Goal: Information Seeking & Learning: Learn about a topic

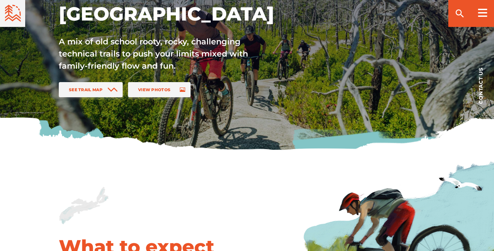
scroll to position [171, 0]
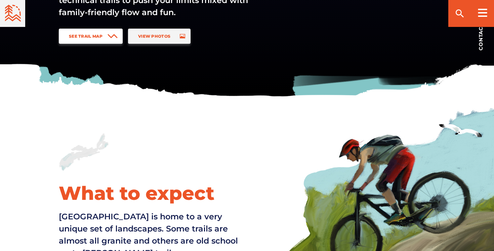
click at [106, 36] on link "See Trail Map" at bounding box center [91, 36] width 64 height 15
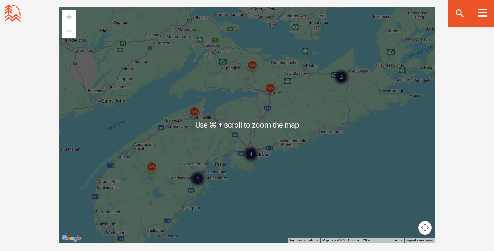
scroll to position [609, 0]
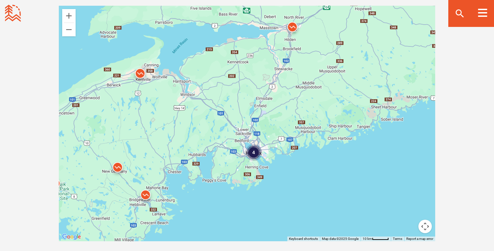
click at [141, 70] on img at bounding box center [140, 75] width 20 height 20
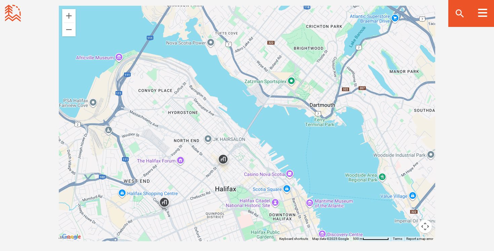
click at [223, 160] on img at bounding box center [223, 161] width 20 height 20
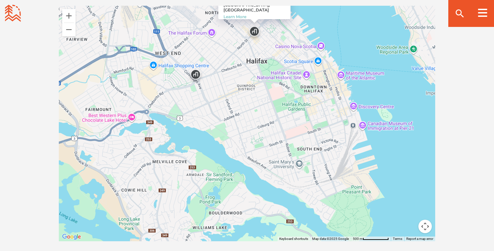
drag, startPoint x: 250, startPoint y: 180, endPoint x: 281, endPoint y: 51, distance: 132.7
click at [281, 51] on div "CycleSmith Bike Shop [STREET_ADDRESS] Learn More" at bounding box center [247, 123] width 376 height 235
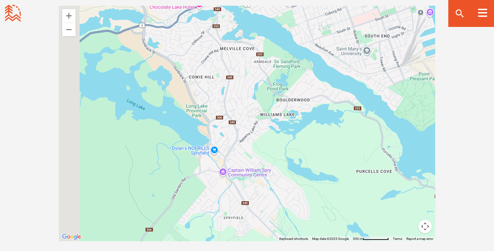
drag, startPoint x: 230, startPoint y: 172, endPoint x: 301, endPoint y: 58, distance: 134.1
click at [301, 58] on div "CycleSmith Bike Shop [STREET_ADDRESS] Learn More" at bounding box center [247, 123] width 376 height 235
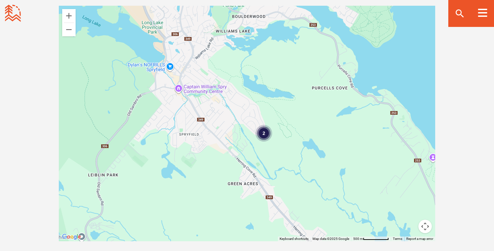
drag, startPoint x: 330, startPoint y: 168, endPoint x: 272, endPoint y: 69, distance: 114.3
click at [272, 69] on div "2 CycleSmith Bike Shop [STREET_ADDRESS] Learn More" at bounding box center [247, 123] width 376 height 235
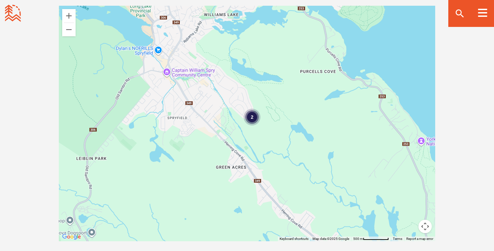
click at [251, 118] on div "2" at bounding box center [252, 117] width 17 height 17
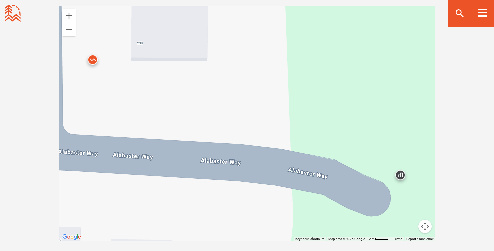
click at [399, 175] on img at bounding box center [400, 176] width 20 height 20
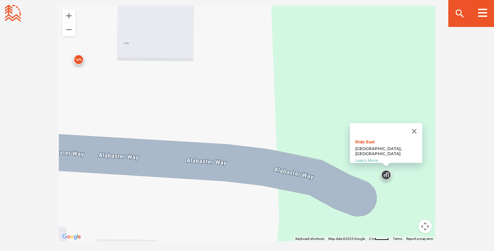
click at [76, 60] on img at bounding box center [79, 61] width 20 height 20
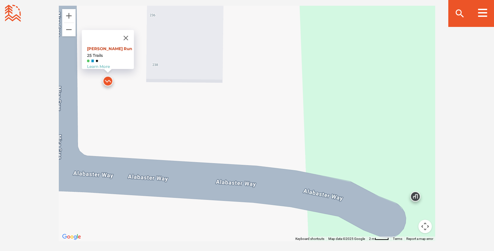
click at [99, 46] on link "[PERSON_NAME] Run" at bounding box center [109, 48] width 45 height 5
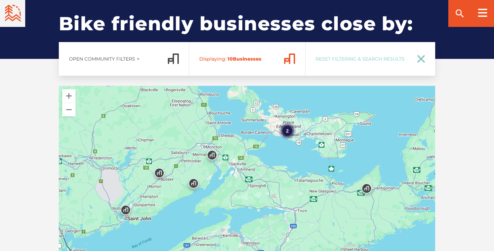
scroll to position [1034, 0]
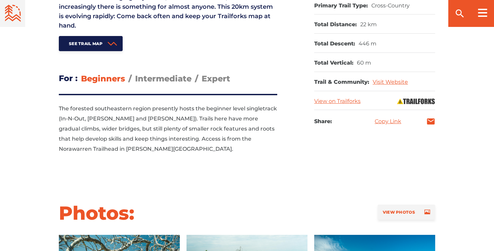
scroll to position [373, 0]
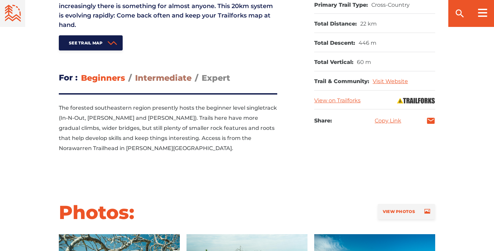
click at [160, 79] on span "Intermediate" at bounding box center [163, 78] width 56 height 10
click at [135, 73] on input "Intermediate" at bounding box center [135, 73] width 0 height 0
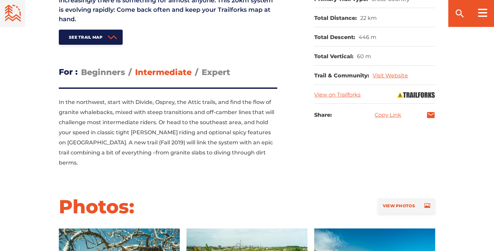
scroll to position [378, 0]
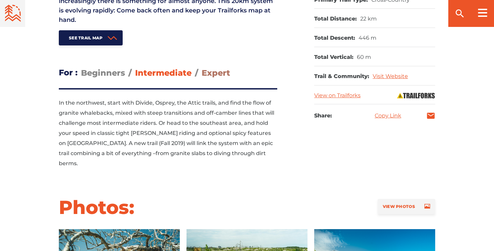
click at [221, 73] on span "Expert" at bounding box center [216, 73] width 29 height 10
click at [202, 68] on input "Expert" at bounding box center [202, 68] width 0 height 0
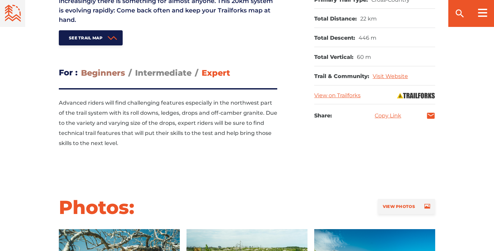
click at [100, 73] on span "Beginners" at bounding box center [103, 73] width 44 height 10
click at [81, 68] on input "Beginners" at bounding box center [81, 68] width 0 height 0
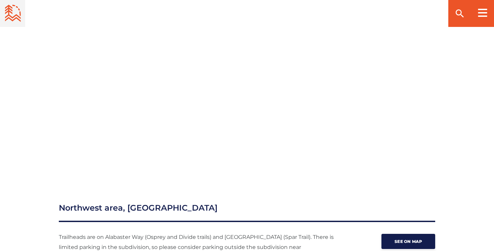
scroll to position [776, 0]
click at [10, 137] on div "Trail Map:" at bounding box center [247, 73] width 494 height 204
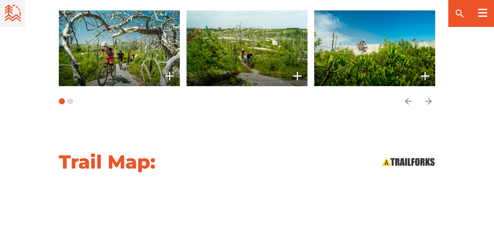
scroll to position [520, 0]
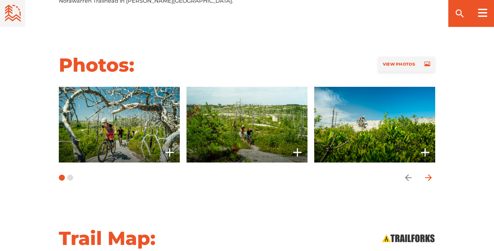
click at [428, 172] on icon "arrow forward" at bounding box center [428, 177] width 10 height 10
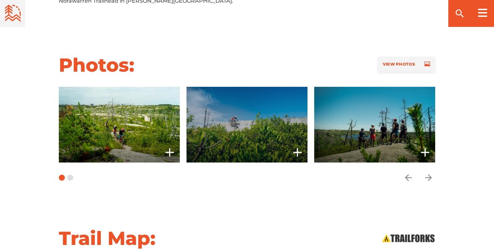
click at [299, 145] on icon "add" at bounding box center [297, 151] width 13 height 13
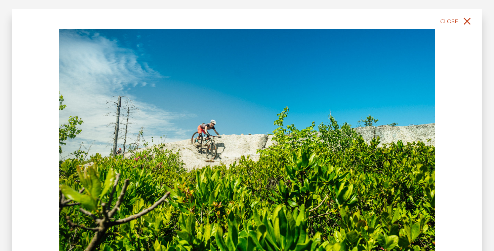
click at [454, 19] on span "Close" at bounding box center [449, 21] width 18 height 6
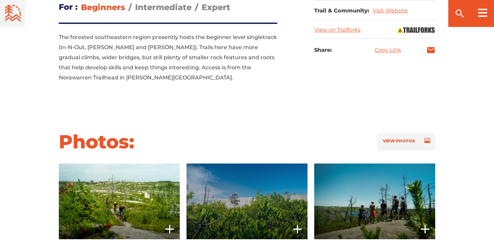
scroll to position [436, 0]
